Goal: Communication & Community: Answer question/provide support

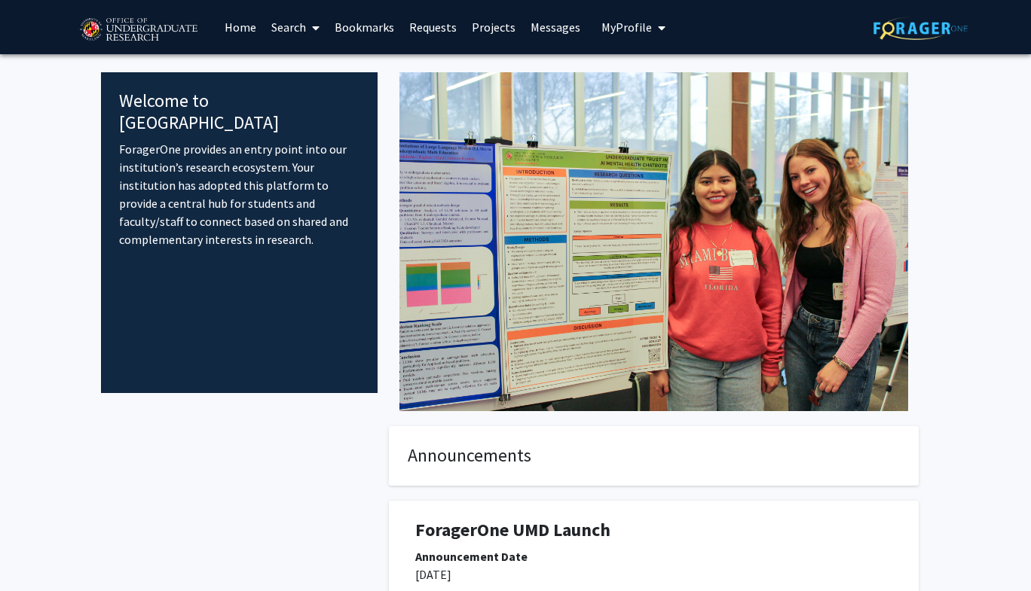
click at [545, 22] on link "Messages" at bounding box center [555, 27] width 65 height 53
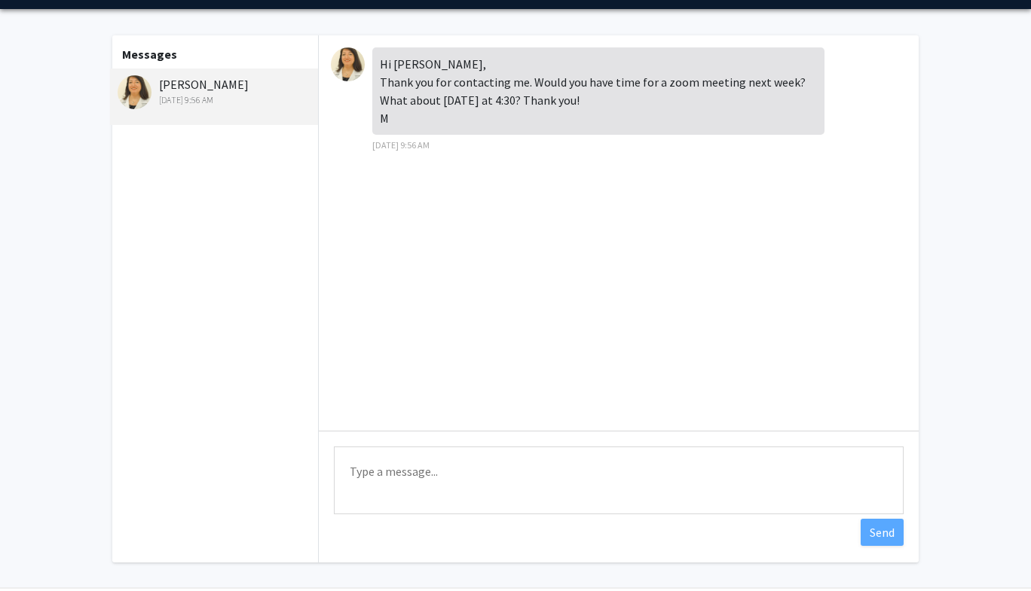
scroll to position [43, 0]
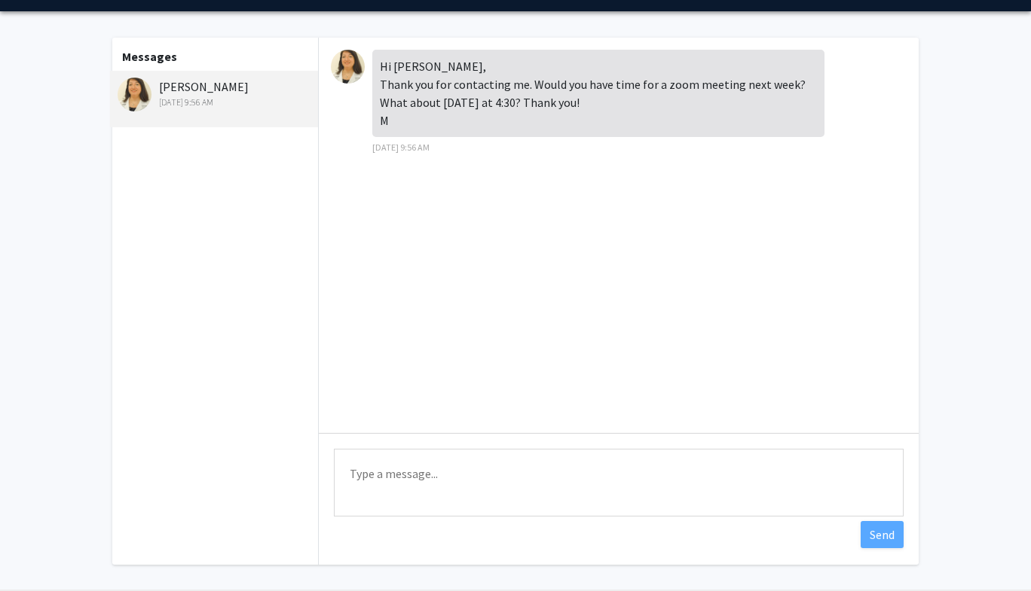
click at [483, 474] on textarea "Type a message" at bounding box center [619, 483] width 570 height 68
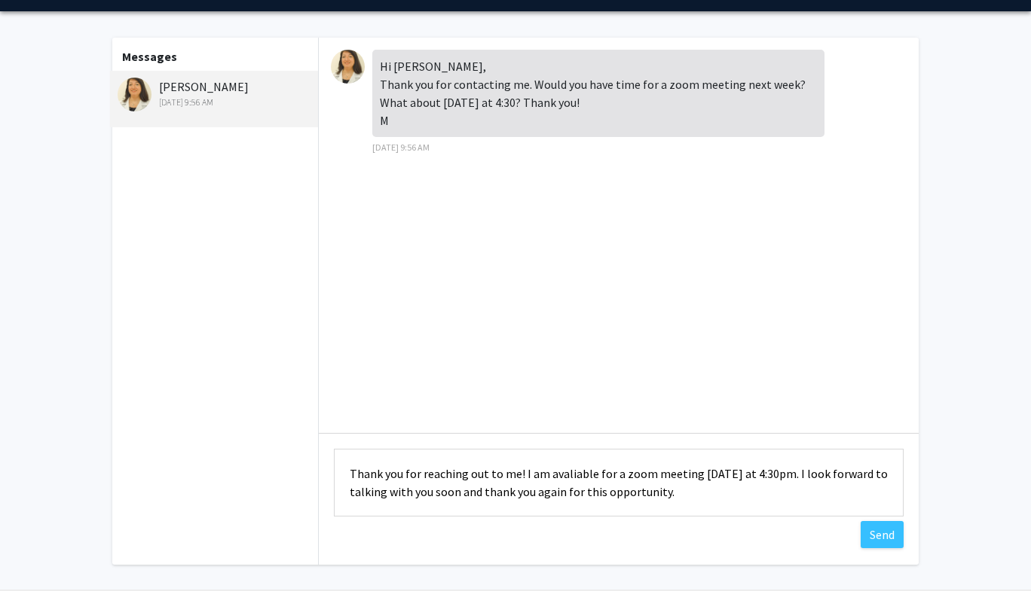
click at [467, 89] on div "Hi [PERSON_NAME], Thank you for contacting me. Would you have time for a zoom m…" at bounding box center [598, 93] width 452 height 87
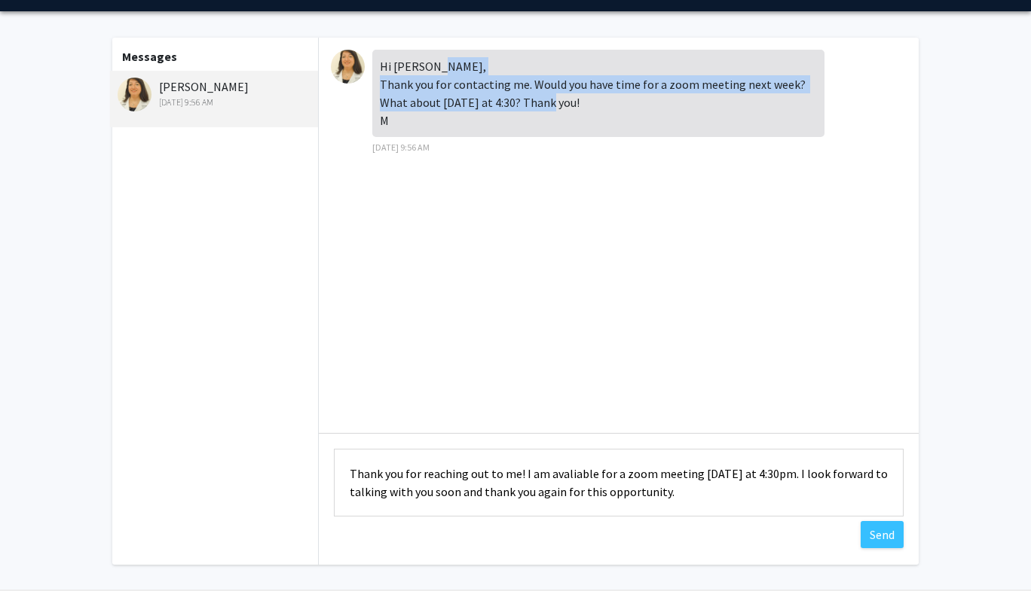
click at [467, 89] on div "Hi [PERSON_NAME], Thank you for contacting me. Would you have time for a zoom m…" at bounding box center [598, 93] width 452 height 87
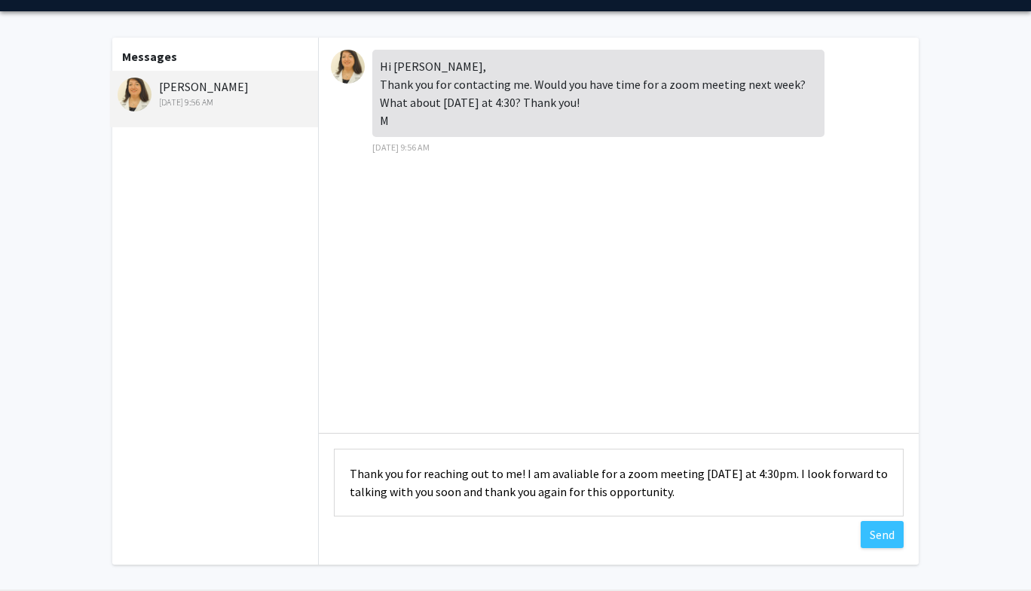
click at [448, 80] on div "Hi [PERSON_NAME], Thank you for contacting me. Would you have time for a zoom m…" at bounding box center [598, 93] width 452 height 87
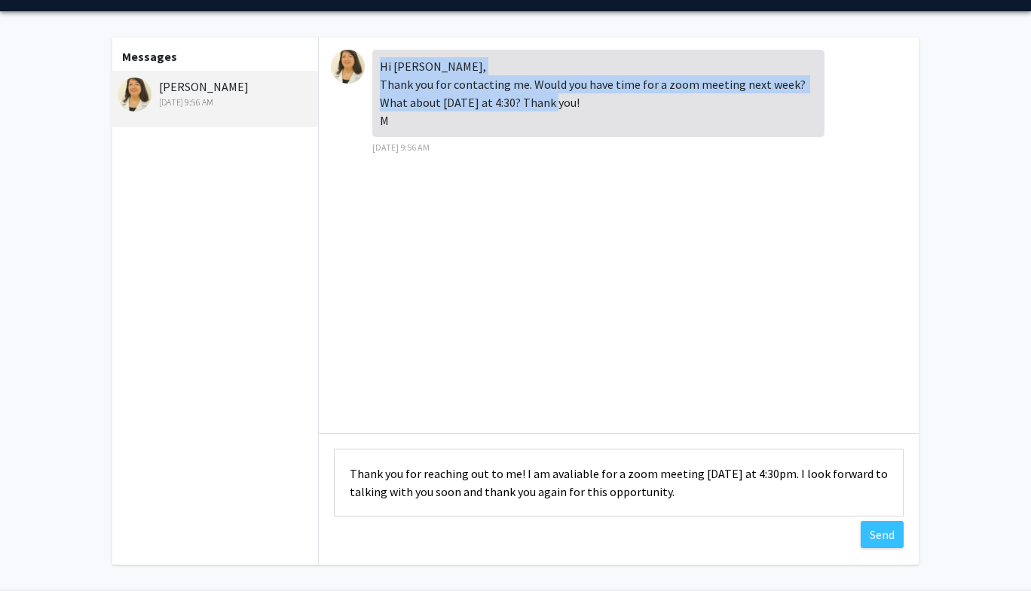
drag, startPoint x: 380, startPoint y: 66, endPoint x: 420, endPoint y: 123, distance: 69.6
click at [420, 123] on div "Hi [PERSON_NAME], Thank you for contacting me. Would you have time for a zoom m…" at bounding box center [598, 93] width 452 height 87
copy div "Hi [PERSON_NAME], Thank you for contacting me. Would you have time for a zoom m…"
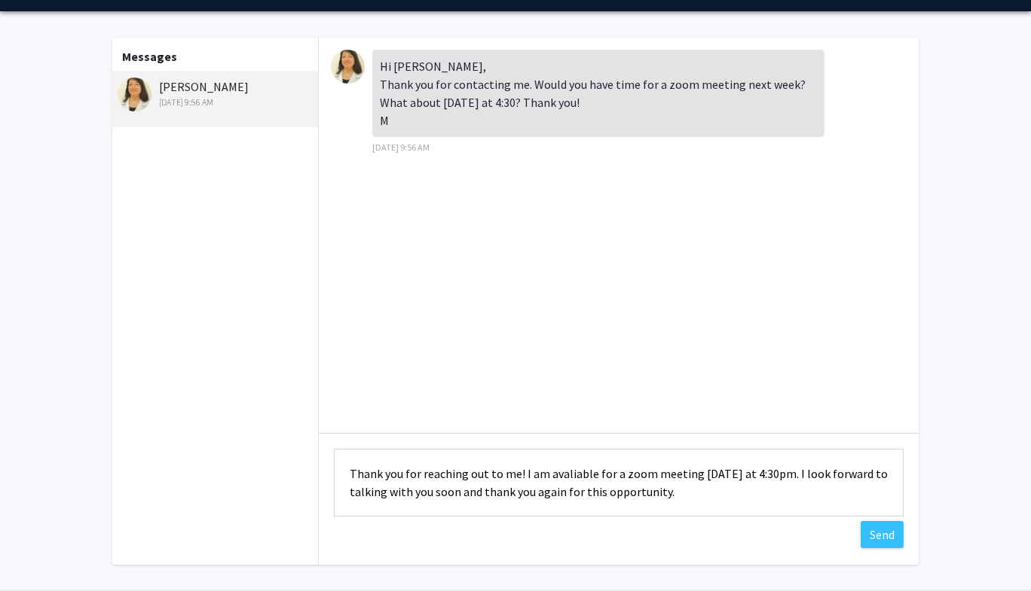
click at [360, 472] on textarea "Thank you for reaching out to me! I am avaliable for a zoom meeting [DATE] at 4…" at bounding box center [619, 483] width 570 height 68
click at [434, 390] on div "Hi [PERSON_NAME], Thank you for contacting me. Would you have time for a zoom m…" at bounding box center [619, 236] width 600 height 396
click at [478, 487] on textarea "Thank you for reaching out to me! I am avaliable for a zoom meeting [DATE] at 4…" at bounding box center [619, 483] width 570 height 68
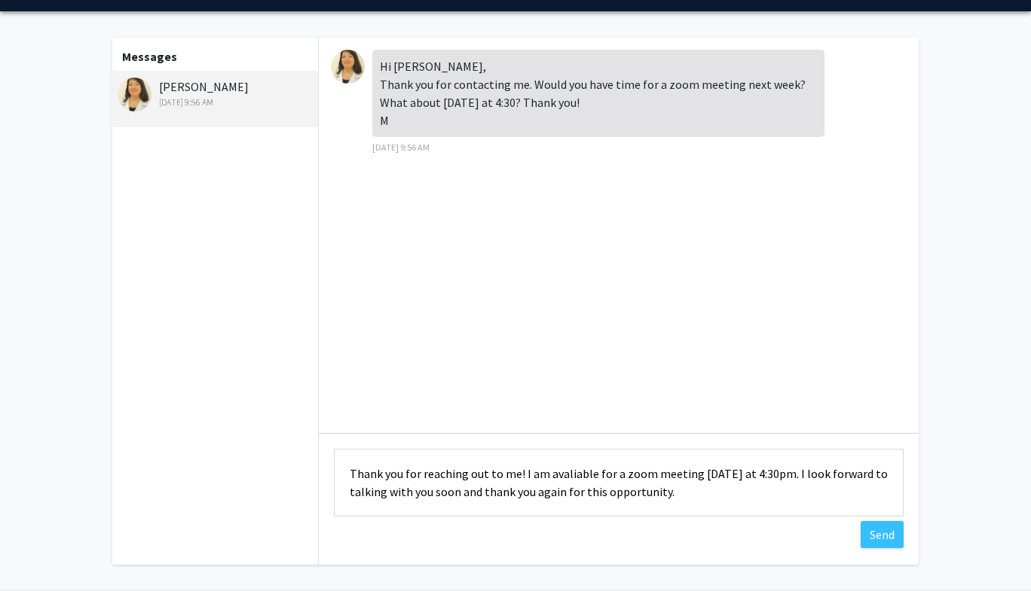
click at [478, 487] on textarea "Thank you for reaching out to me! I am avaliable for a zoom meeting [DATE] at 4…" at bounding box center [619, 483] width 570 height 68
paste textarea "Dear [PERSON_NAME], Thank you for getting back to me! I’m available for a Zoom …"
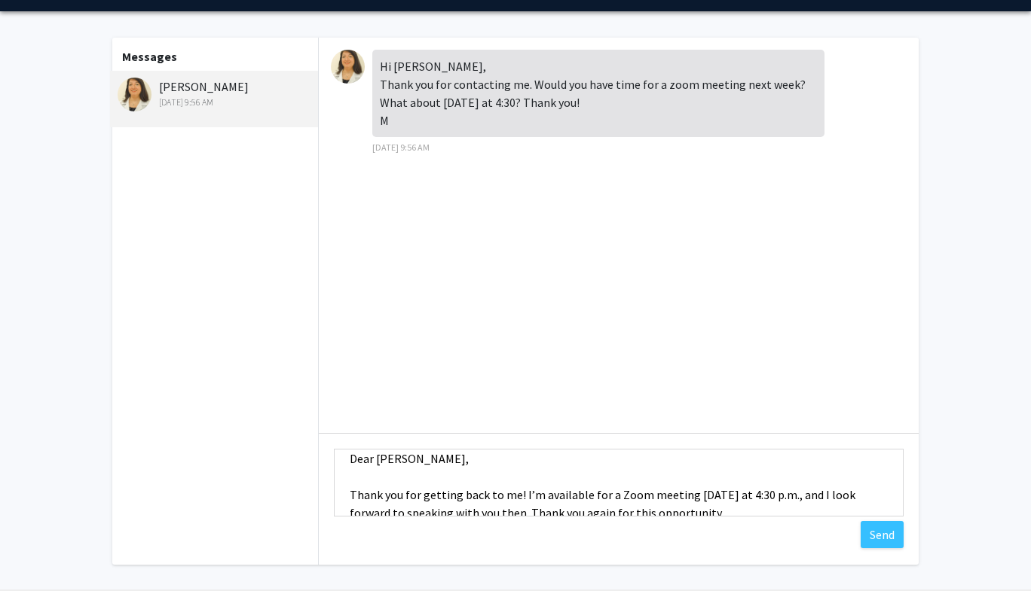
scroll to position [24, 0]
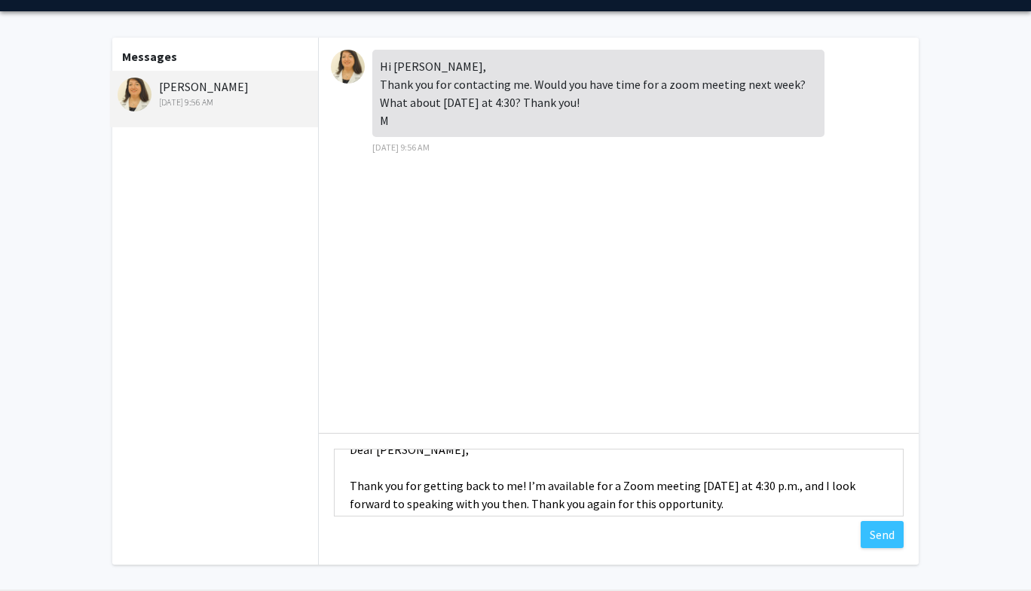
click at [369, 471] on textarea "Dear [PERSON_NAME], Thank you for getting back to me! I’m available for a Zoom …" at bounding box center [619, 483] width 570 height 68
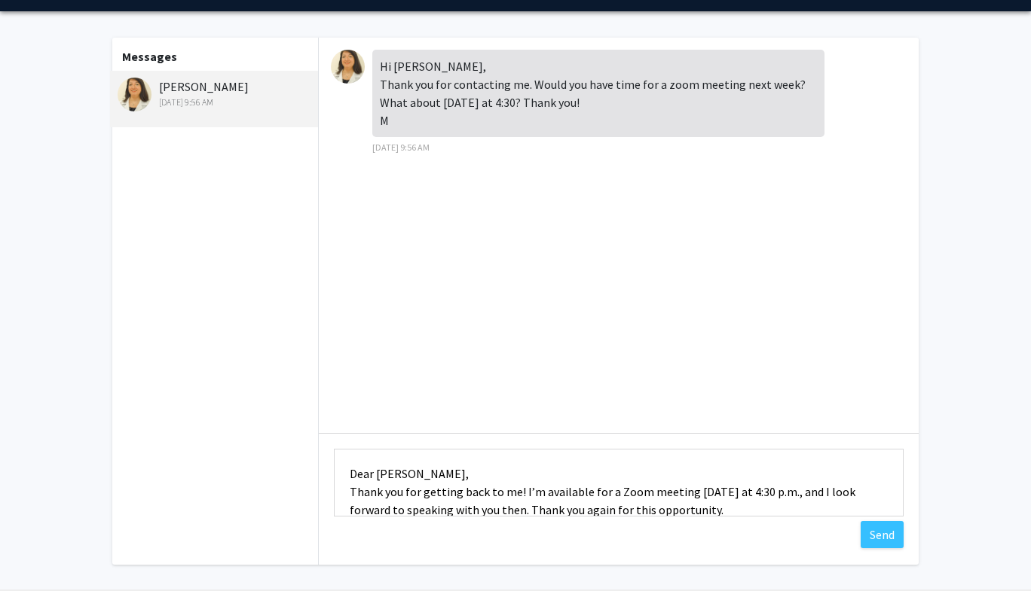
scroll to position [0, 0]
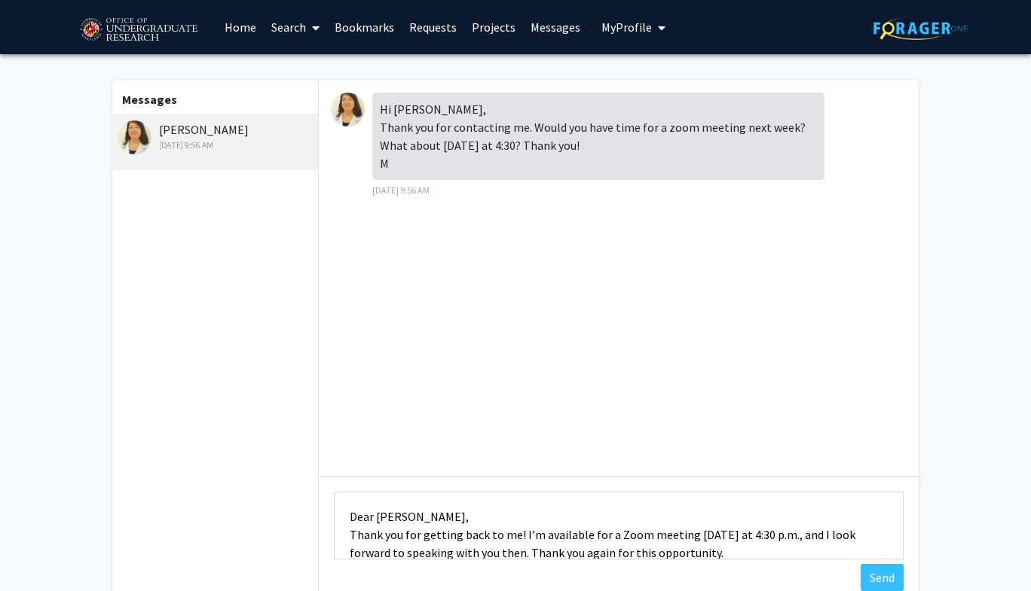
click at [347, 519] on textarea "Dear [PERSON_NAME], Thank you for getting back to me! I’m available for a Zoom …" at bounding box center [619, 526] width 570 height 68
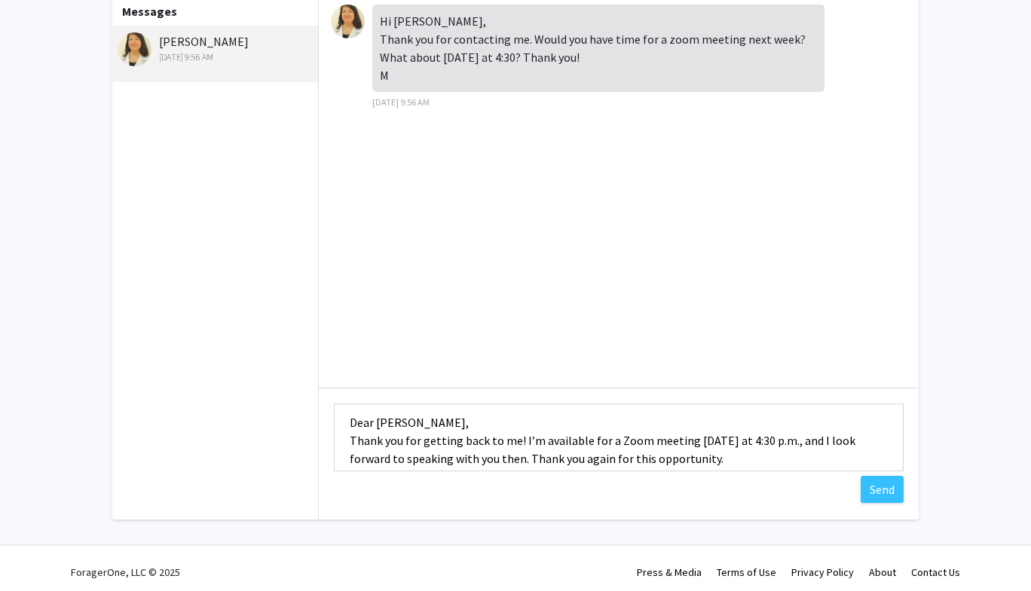
scroll to position [7, 0]
click at [371, 422] on textarea "Dear [PERSON_NAME], Thank you for getting back to me! I’m available for a Zoom …" at bounding box center [619, 438] width 570 height 68
click at [504, 226] on div "Hi [PERSON_NAME], Thank you for contacting me. Would you have time for a zoom m…" at bounding box center [619, 190] width 600 height 396
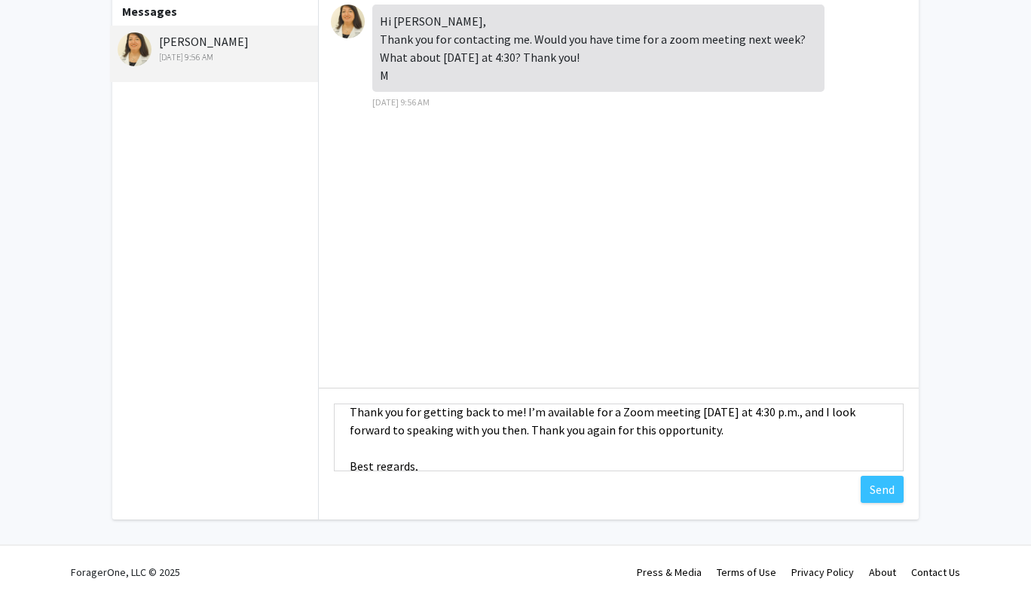
scroll to position [46, 0]
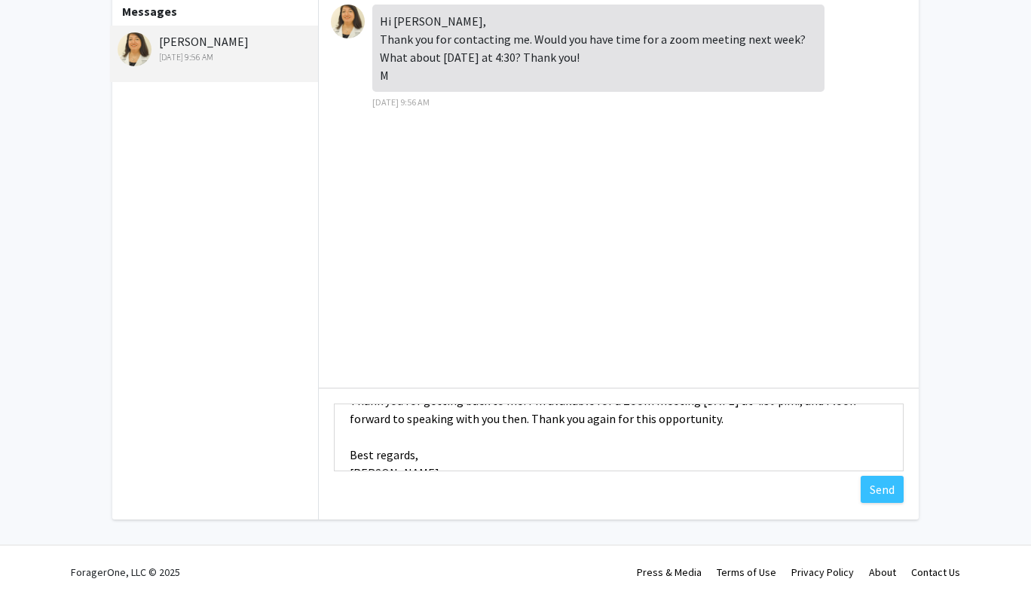
click at [526, 421] on textarea "Hello [PERSON_NAME], Thank you for getting back to me! I’m available for a Zoom…" at bounding box center [619, 438] width 570 height 68
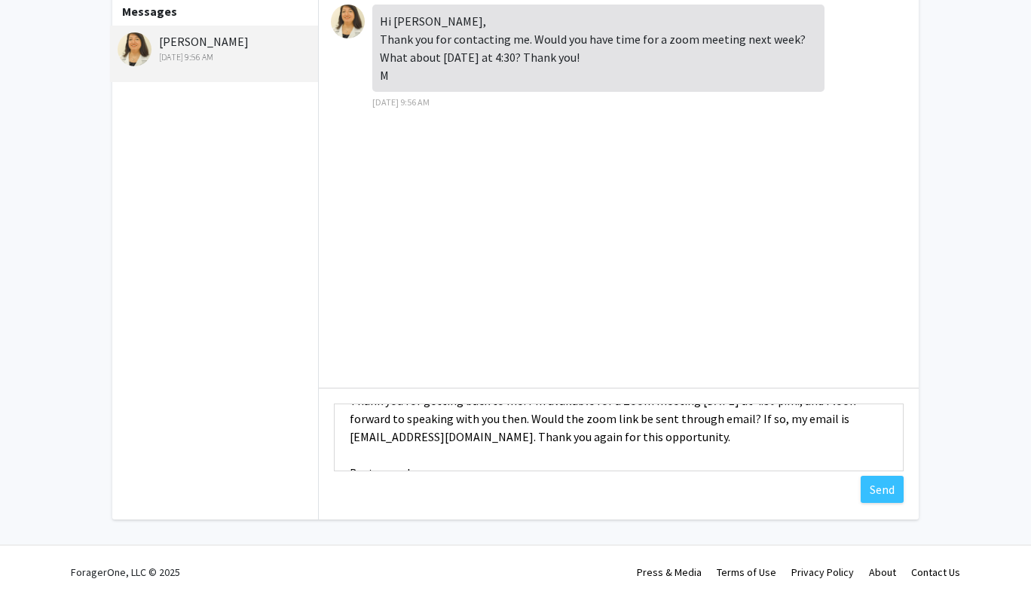
click at [710, 441] on textarea "Hello [PERSON_NAME], Thank you for getting back to me! I’m available for a Zoom…" at bounding box center [619, 438] width 570 height 68
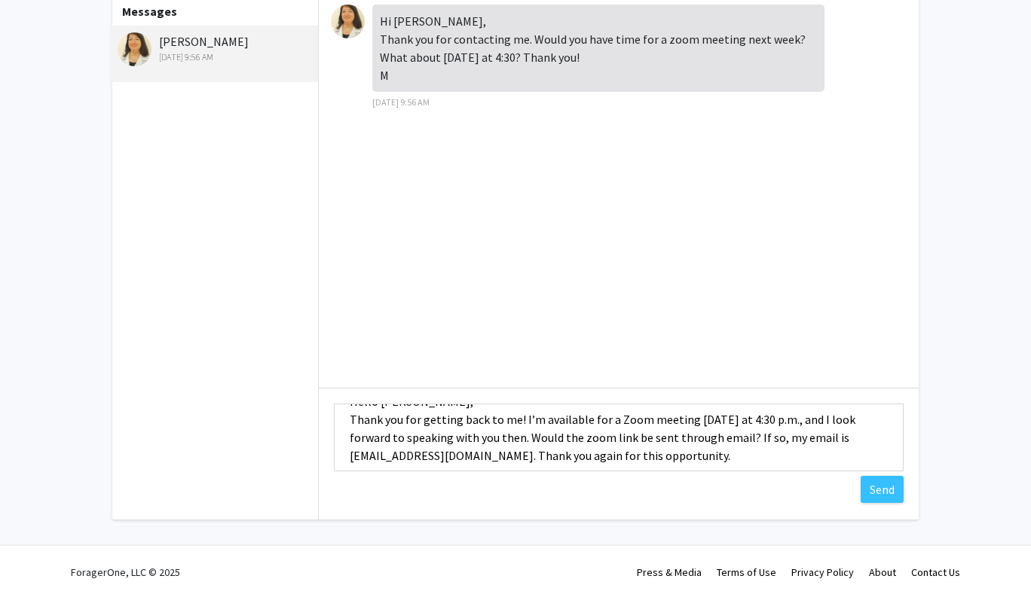
scroll to position [24, 0]
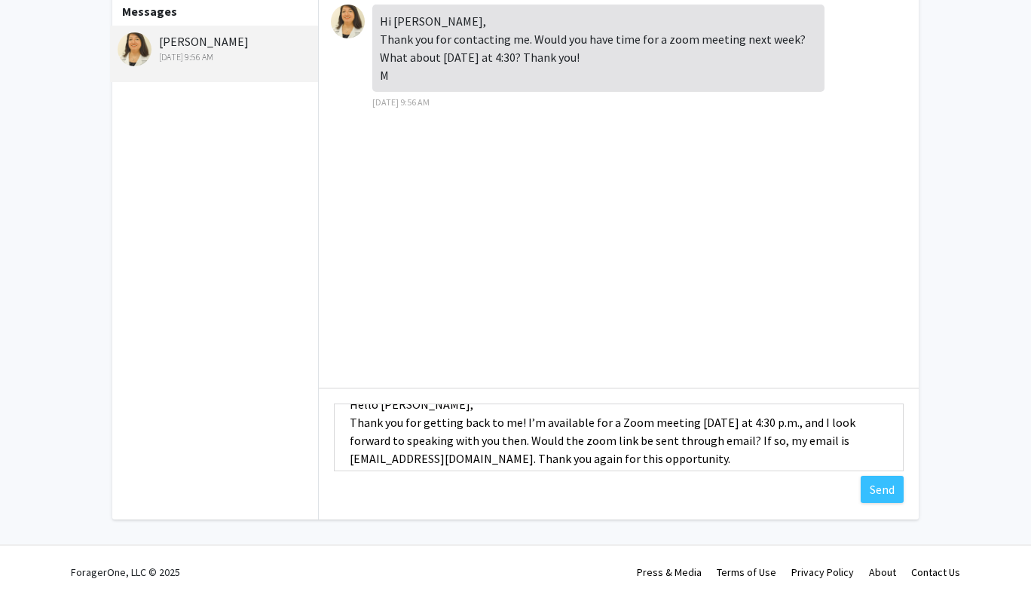
click at [524, 419] on textarea "Hello [PERSON_NAME], Thank you for getting back to me! I’m available for a Zoom…" at bounding box center [619, 438] width 570 height 68
drag, startPoint x: 524, startPoint y: 419, endPoint x: 677, endPoint y: 420, distance: 152.9
click at [677, 420] on textarea "Hello [PERSON_NAME], Thank you for getting back to me! I’m available for a Zoom…" at bounding box center [619, 438] width 570 height 68
click at [487, 440] on textarea "Hello [PERSON_NAME], Thank you for getting back to me! I'd be happy to meet [DA…" at bounding box center [619, 438] width 570 height 68
drag, startPoint x: 487, startPoint y: 440, endPoint x: 722, endPoint y: 438, distance: 235.1
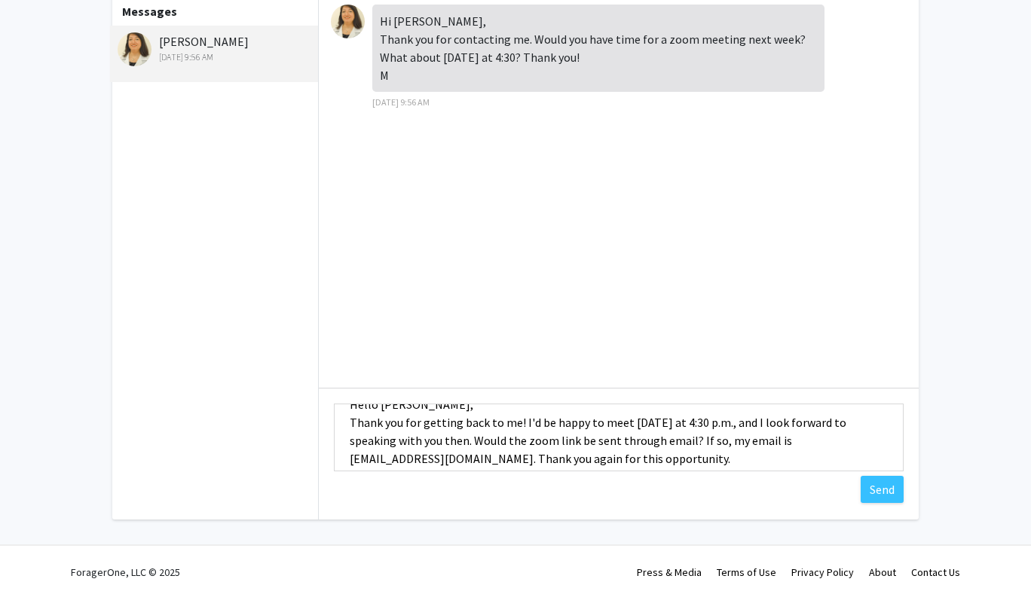
click at [722, 438] on textarea "Hello [PERSON_NAME], Thank you for getting back to me! I'd be happy to meet [DA…" at bounding box center [619, 438] width 570 height 68
click at [704, 441] on textarea "Hello [PERSON_NAME], Thank you for getting back to me! I'd be happy to meet [DA…" at bounding box center [619, 438] width 570 height 68
click at [704, 439] on textarea "Hello [PERSON_NAME], Thank you for getting back to me! I'd be happy to meet [DA…" at bounding box center [619, 438] width 570 height 68
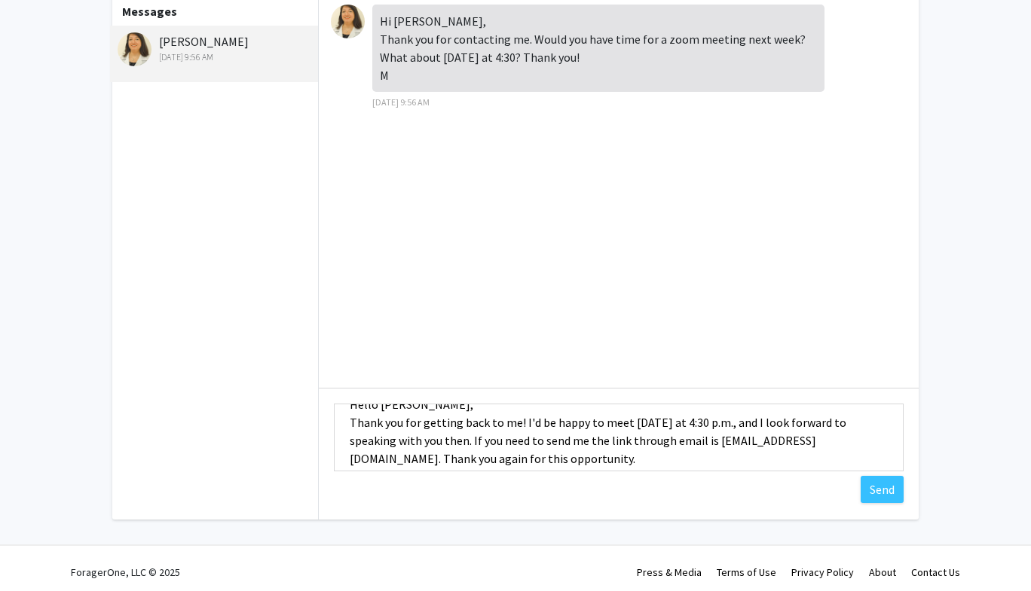
drag, startPoint x: 704, startPoint y: 439, endPoint x: 694, endPoint y: 441, distance: 9.9
click at [695, 441] on textarea "Hello [PERSON_NAME], Thank you for getting back to me! I'd be happy to meet [DA…" at bounding box center [619, 438] width 570 height 68
click at [694, 441] on textarea "Hello [PERSON_NAME], Thank you for getting back to me! I'd be happy to meet [DA…" at bounding box center [619, 438] width 570 height 68
click at [707, 439] on textarea "Hello [PERSON_NAME], Thank you for getting back to me! I'd be happy to meet [DA…" at bounding box center [619, 438] width 570 height 68
click at [706, 440] on textarea "Hello [PERSON_NAME], Thank you for getting back to me! I'd be happy to meet [DA…" at bounding box center [619, 438] width 570 height 68
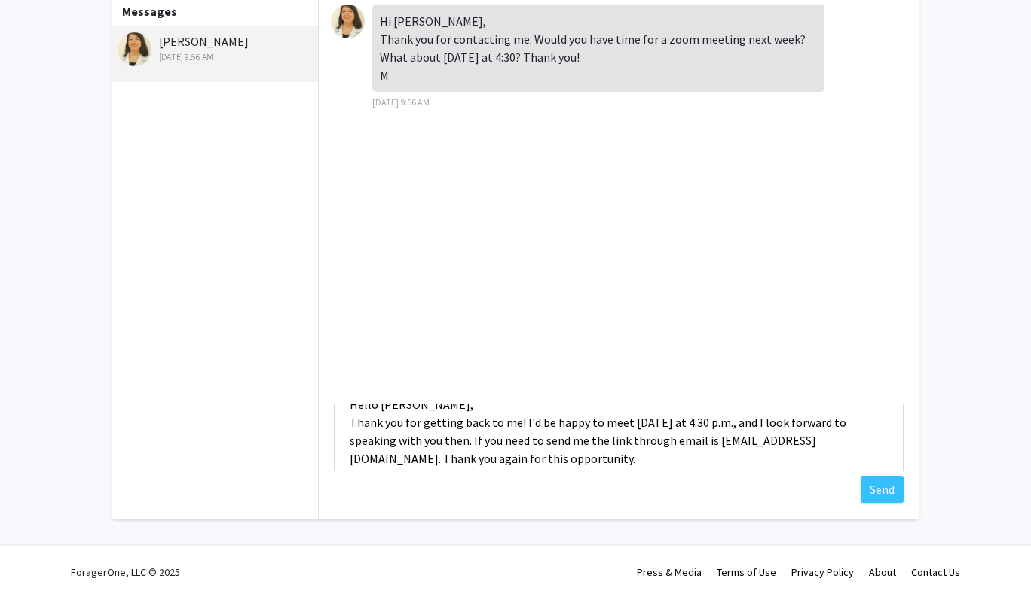
click at [706, 440] on textarea "Hello [PERSON_NAME], Thank you for getting back to me! I'd be happy to meet [DA…" at bounding box center [619, 438] width 570 height 68
click at [704, 440] on textarea "Hello [PERSON_NAME], Thank you for getting back to me! I'd be happy to meet [DA…" at bounding box center [619, 438] width 570 height 68
click at [703, 440] on textarea "Hello [PERSON_NAME], Thank you for getting back to me! I'd be happy to meet [DA…" at bounding box center [619, 438] width 570 height 68
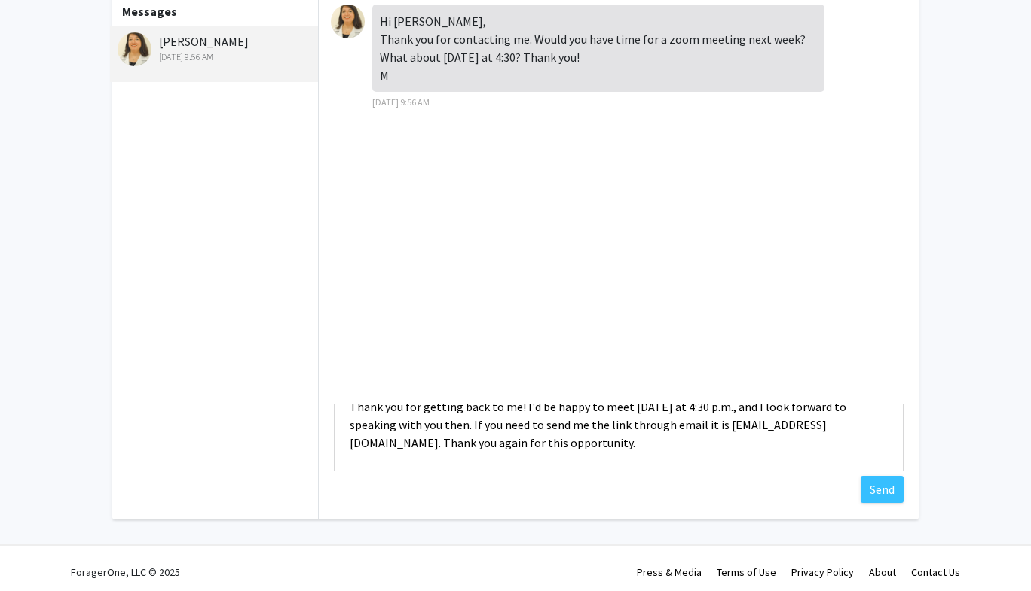
scroll to position [36, 0]
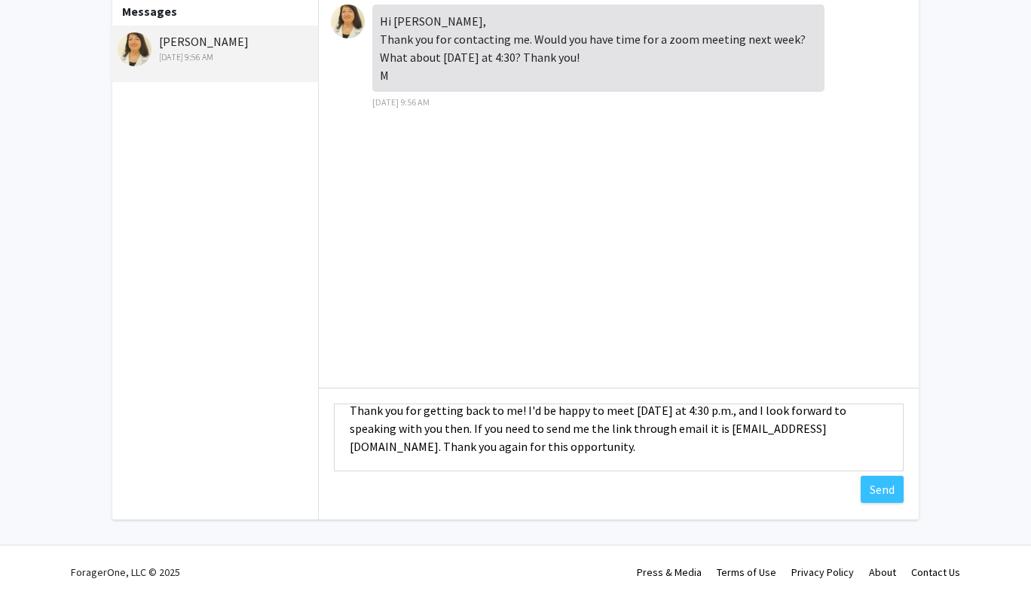
click at [459, 446] on textarea "Hello [PERSON_NAME], Thank you for getting back to me! I'd be happy to meet [DA…" at bounding box center [619, 438] width 570 height 68
drag, startPoint x: 459, startPoint y: 446, endPoint x: 442, endPoint y: 446, distance: 16.6
click at [442, 446] on textarea "Hello [PERSON_NAME], Thank you for getting back to me! I'd be happy to meet [DA…" at bounding box center [619, 438] width 570 height 68
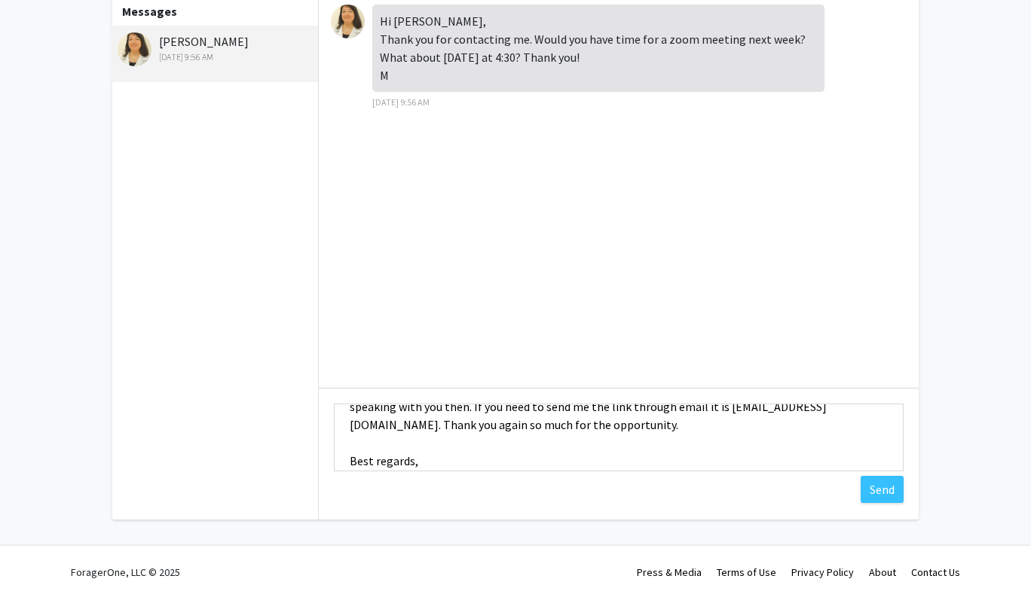
scroll to position [47, 0]
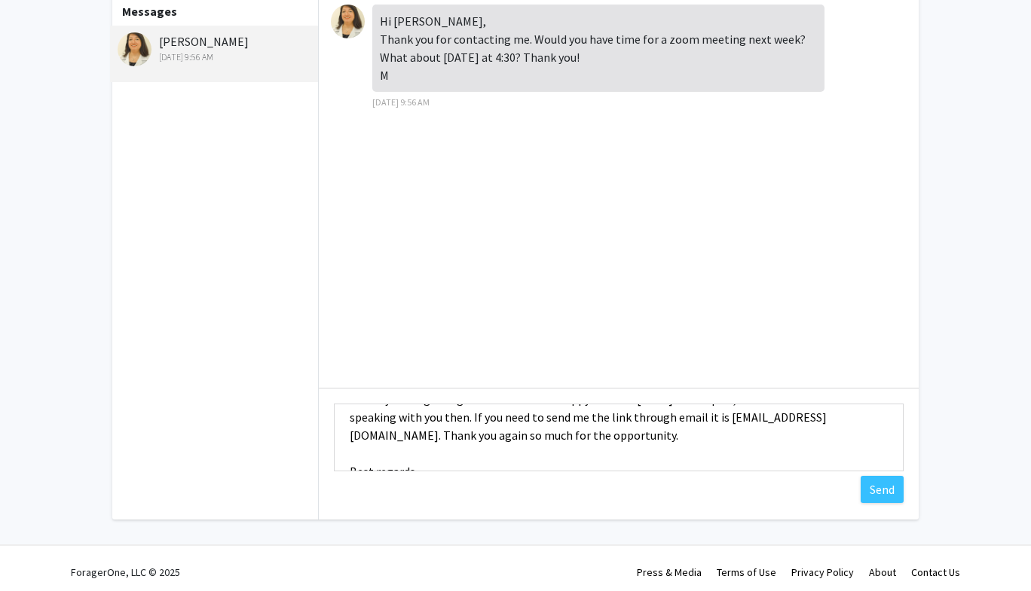
click at [380, 436] on textarea "Hello [PERSON_NAME], Thank you for getting back to me! I'd be happy to meet [DA…" at bounding box center [619, 438] width 570 height 68
click at [481, 433] on textarea "Hello [PERSON_NAME], Thank you for getting back to me! I'd be happy to meet [DA…" at bounding box center [619, 438] width 570 height 68
drag, startPoint x: 481, startPoint y: 433, endPoint x: 500, endPoint y: 433, distance: 18.8
click at [501, 433] on textarea "Hello [PERSON_NAME], Thank you for getting back to me! I'd be happy to meet [DA…" at bounding box center [619, 438] width 570 height 68
click at [431, 433] on textarea "Hello [PERSON_NAME], Thank you for getting back to me! I'd be happy to meet [DA…" at bounding box center [619, 438] width 570 height 68
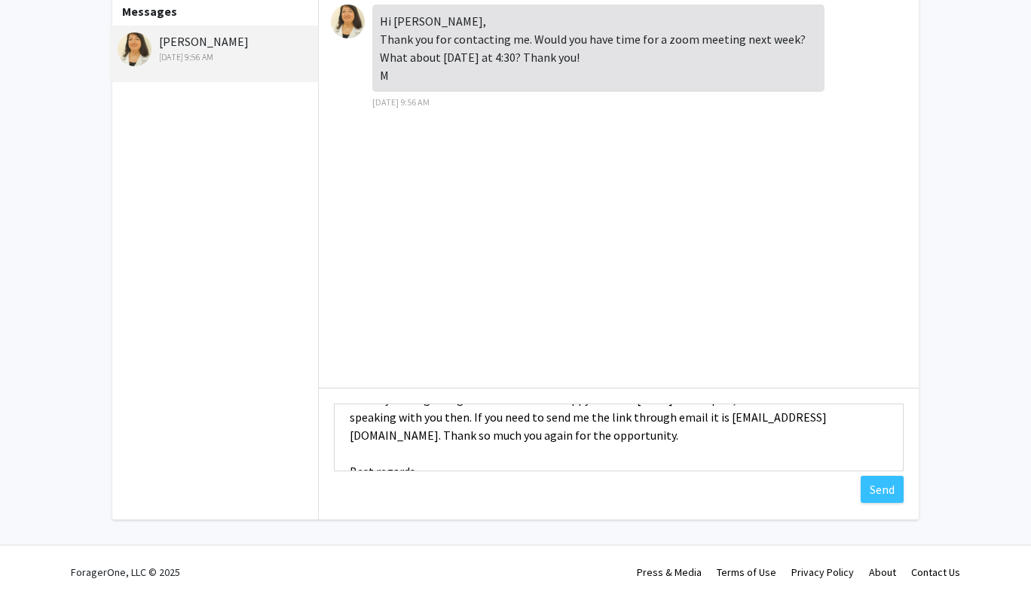
click at [431, 433] on textarea "Hello [PERSON_NAME], Thank you for getting back to me! I'd be happy to meet [DA…" at bounding box center [619, 438] width 570 height 68
click at [383, 438] on textarea "Hello [PERSON_NAME], Thank you for getting back to me! I'd be happy to meet [DA…" at bounding box center [619, 438] width 570 height 68
paste textarea "you"
click at [620, 439] on textarea "Hello [PERSON_NAME], Thank you for getting back to me! I'd be happy to meet [DA…" at bounding box center [619, 438] width 570 height 68
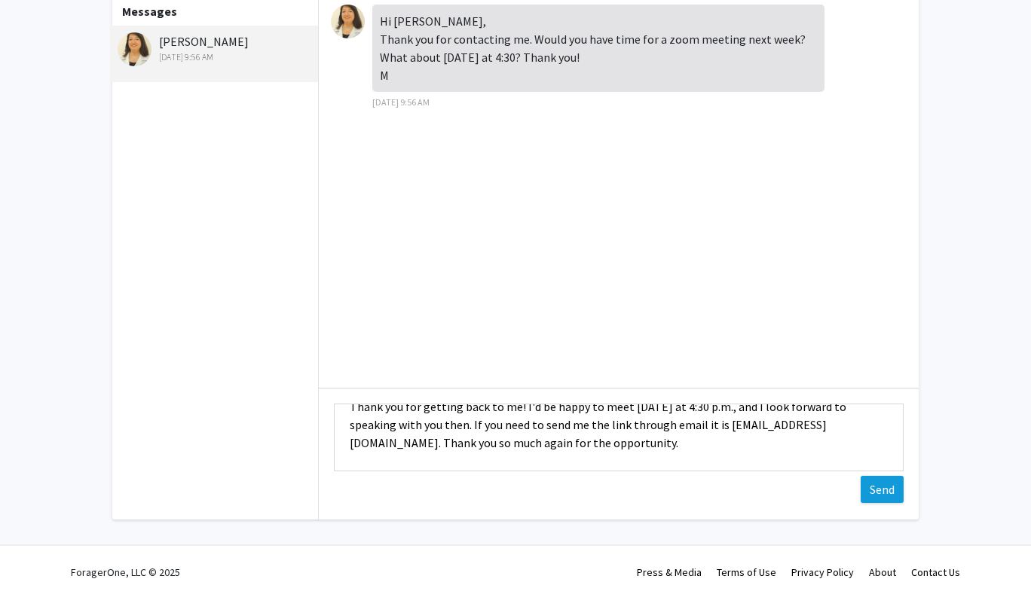
type textarea "Hello [PERSON_NAME], Thank you for getting back to me! I'd be happy to meet [DA…"
click at [885, 486] on button "Send" at bounding box center [881, 489] width 43 height 27
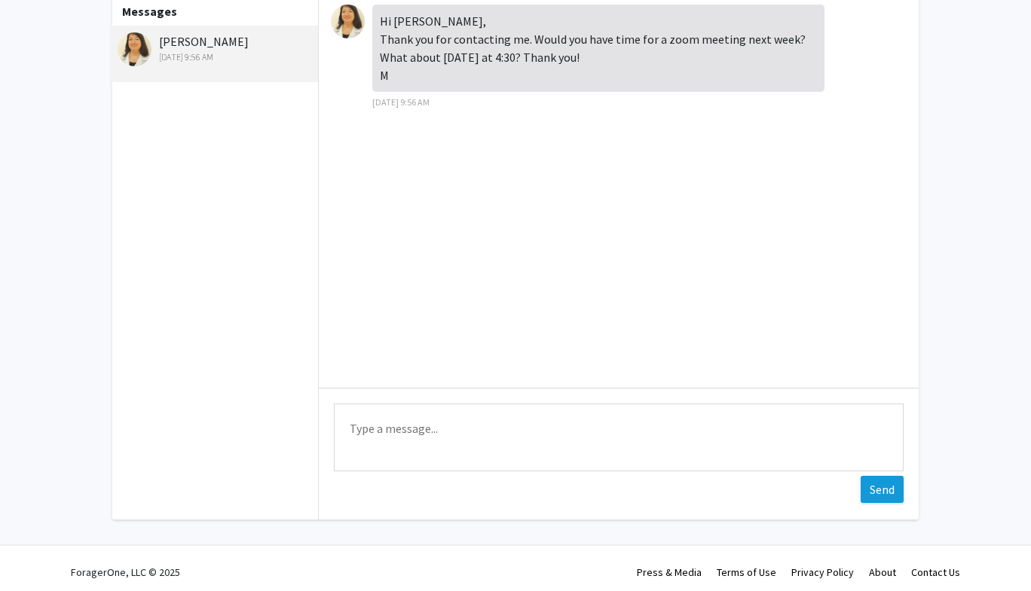
scroll to position [0, 0]
